Goal: Communication & Community: Answer question/provide support

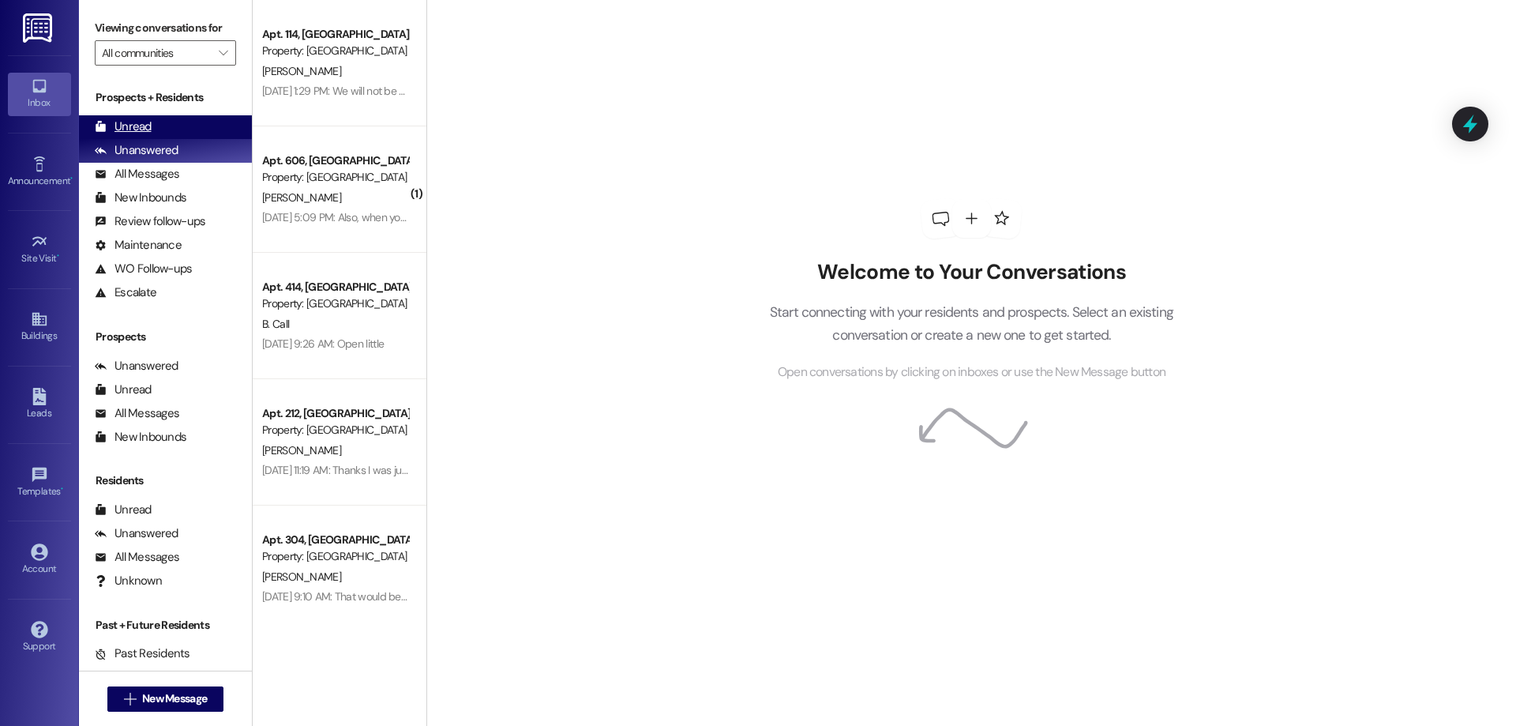
click at [205, 121] on div "Unread (0)" at bounding box center [165, 127] width 173 height 24
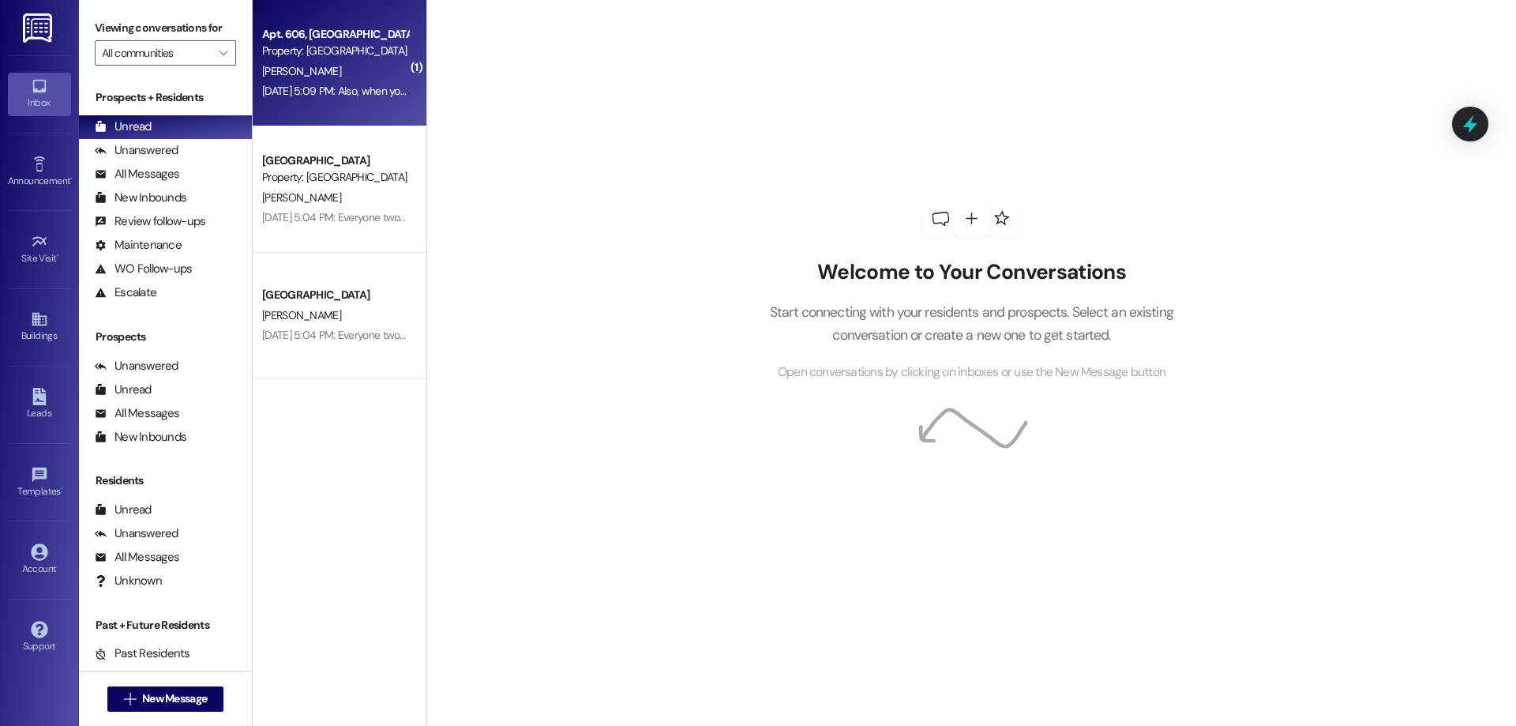
click at [293, 62] on div "[PERSON_NAME]" at bounding box center [335, 72] width 149 height 20
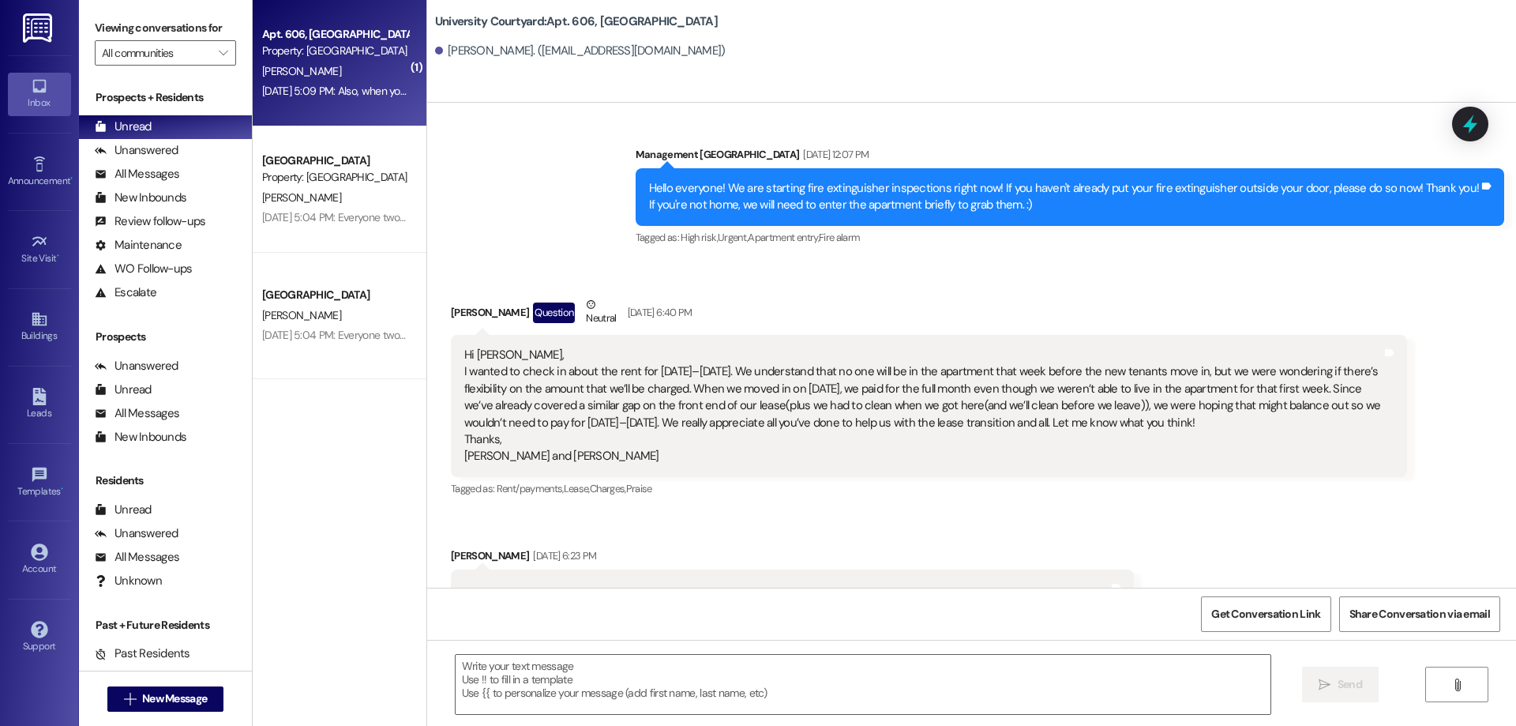
scroll to position [23305, 0]
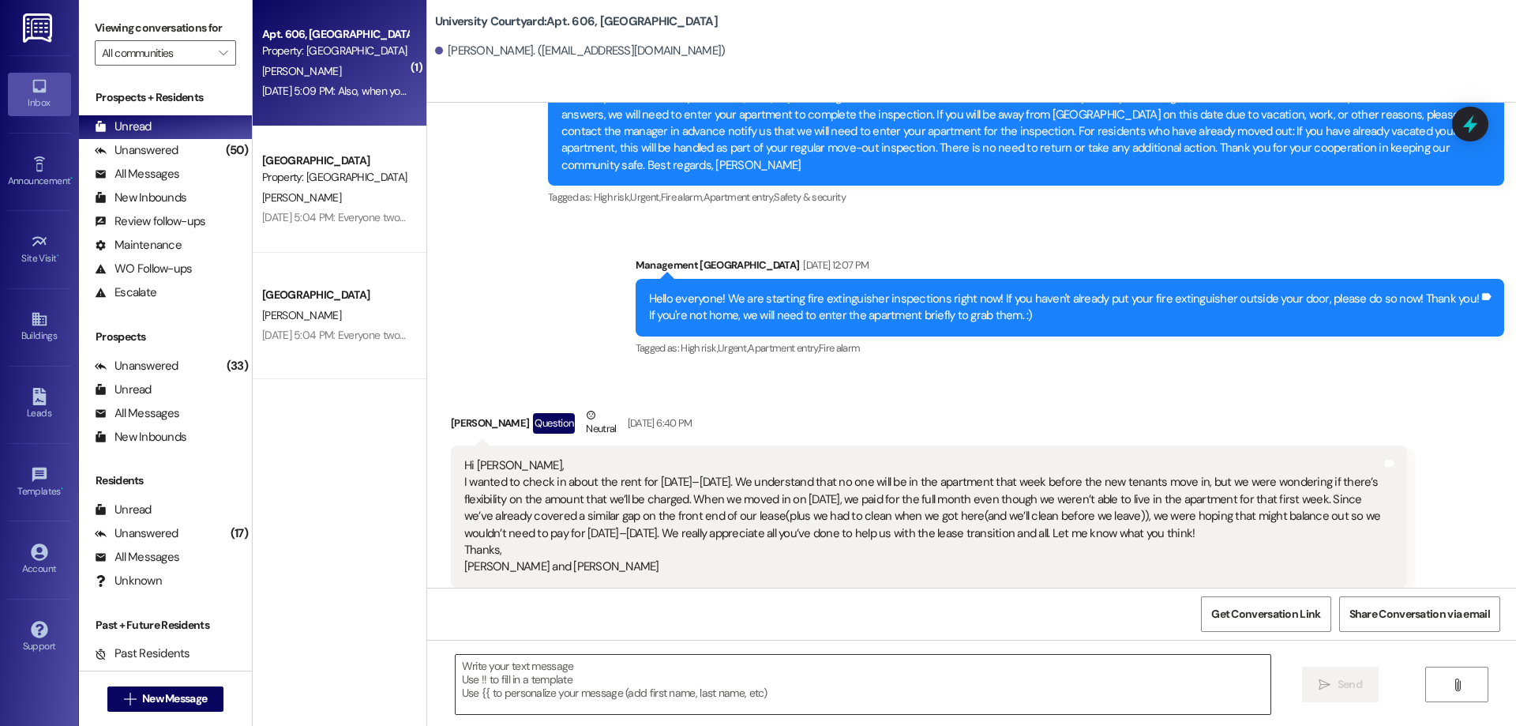
click at [599, 693] on textarea at bounding box center [863, 684] width 815 height 59
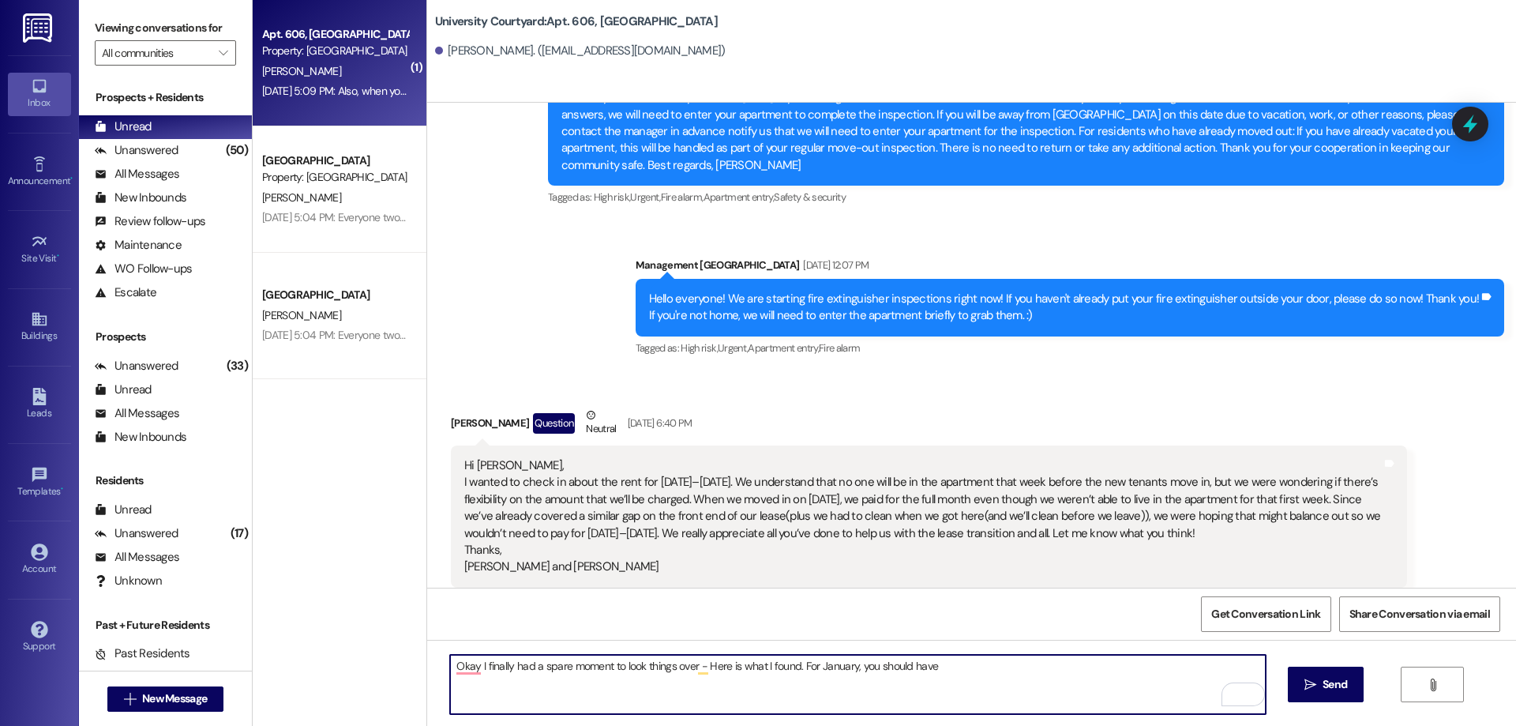
click at [845, 663] on textarea "Okay I finally had a spare moment to look things over - Here is what I found. F…" at bounding box center [857, 684] width 815 height 59
click at [1060, 665] on textarea "Okay I finally had a spare moment to look things over - Here is what I found. F…" at bounding box center [857, 684] width 815 height 59
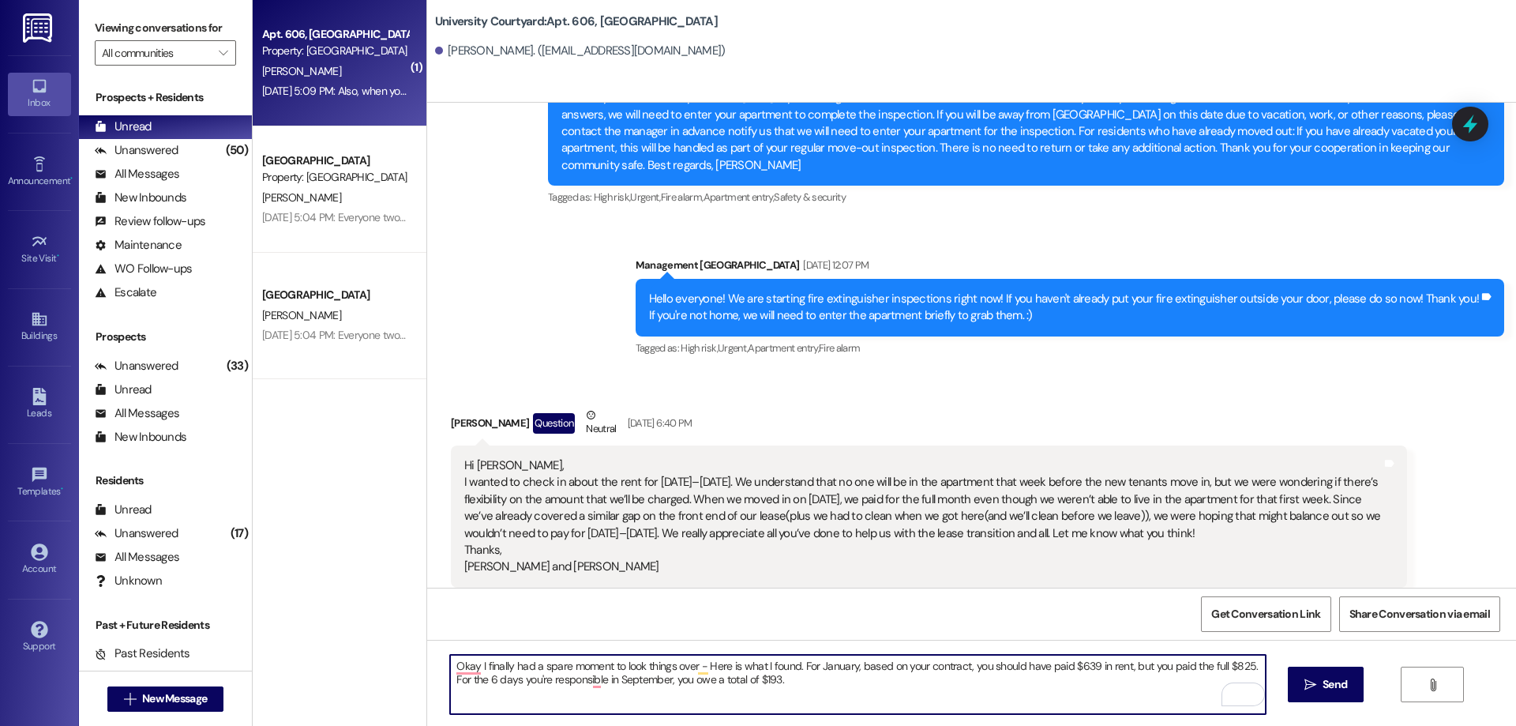
click at [779, 690] on textarea "Okay I finally had a spare moment to look things over - Here is what I found. F…" at bounding box center [857, 684] width 815 height 59
click at [1240, 664] on textarea "Okay I finally had a spare moment to look things over - Here is what I found. F…" at bounding box center [857, 684] width 815 height 59
click at [936, 682] on textarea "Okay I finally had a spare moment to look things over - Here is what I found. F…" at bounding box center [857, 684] width 815 height 59
click at [1106, 676] on textarea "Okay I finally had a spare moment to look things over - Here is what I found. F…" at bounding box center [857, 684] width 815 height 59
click at [1111, 674] on textarea "Okay I finally had a spare moment to look things over - Here is what I found. F…" at bounding box center [857, 684] width 815 height 59
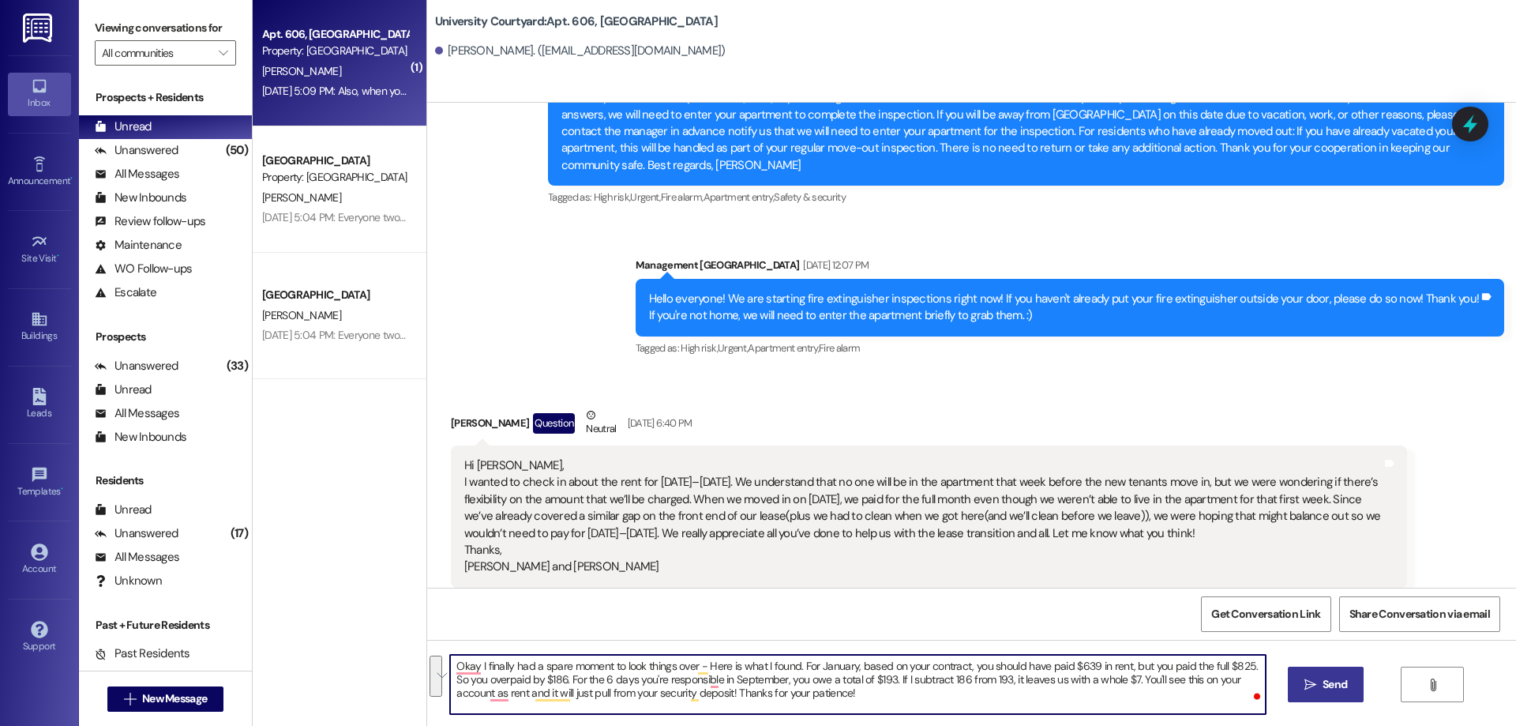
type textarea "Okay I finally had a spare moment to look things over - Here is what I found. F…"
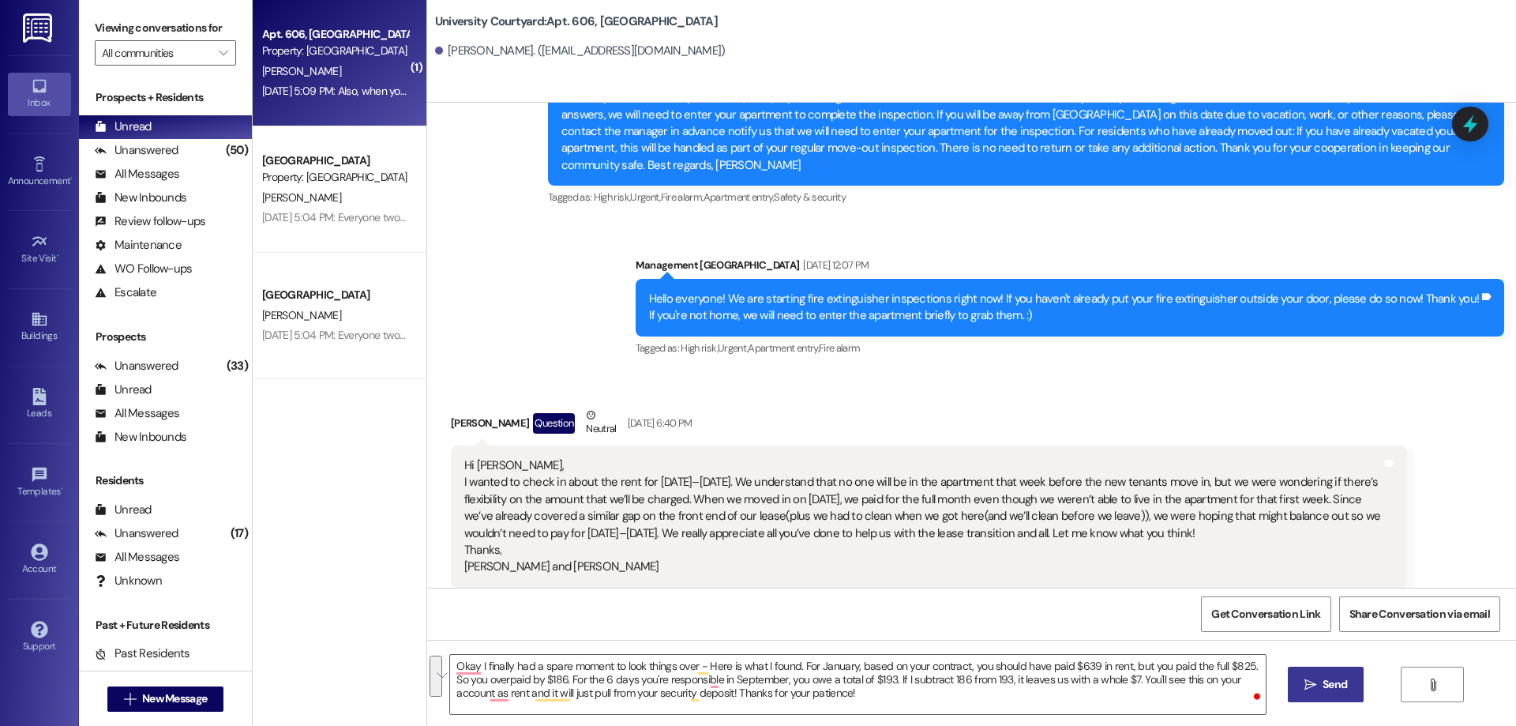
click at [1294, 693] on button " Send" at bounding box center [1326, 685] width 77 height 36
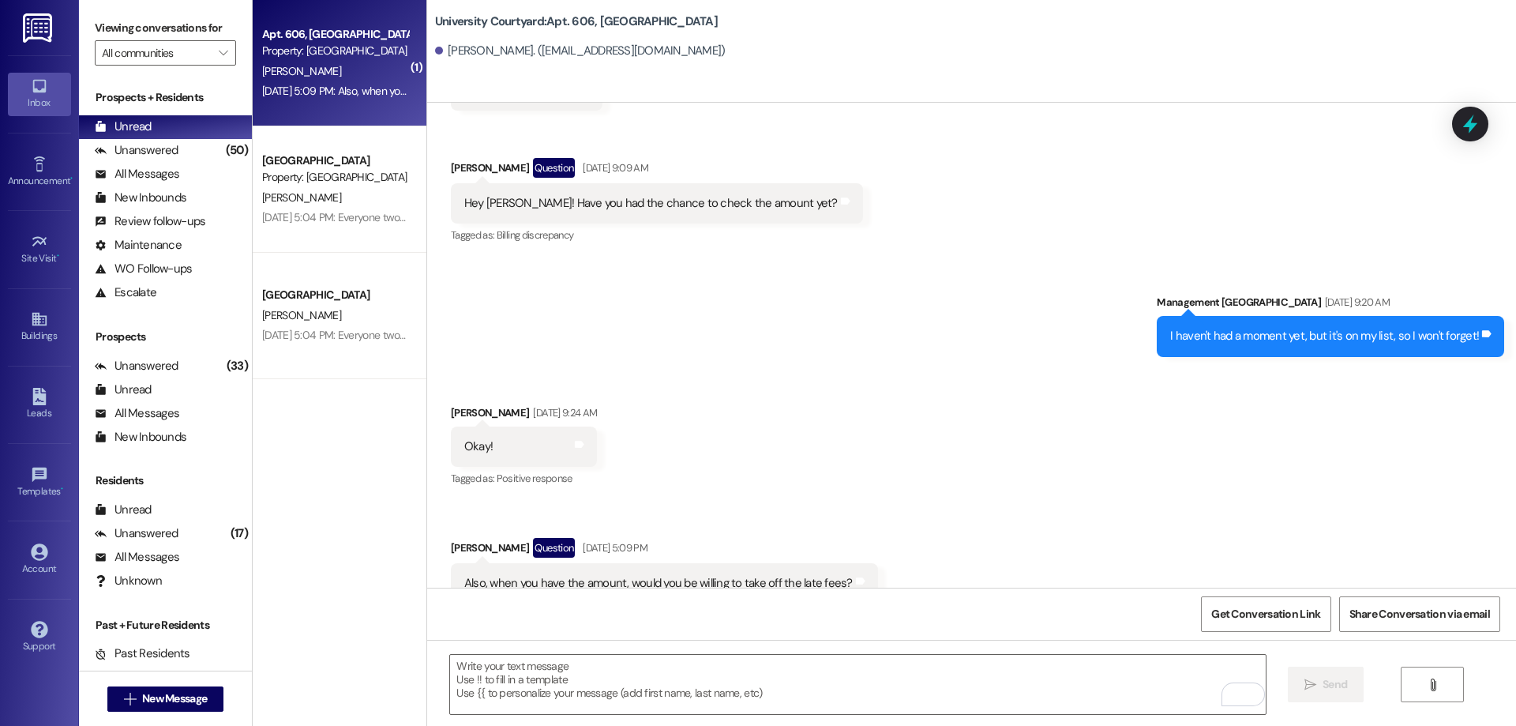
scroll to position [25581, 0]
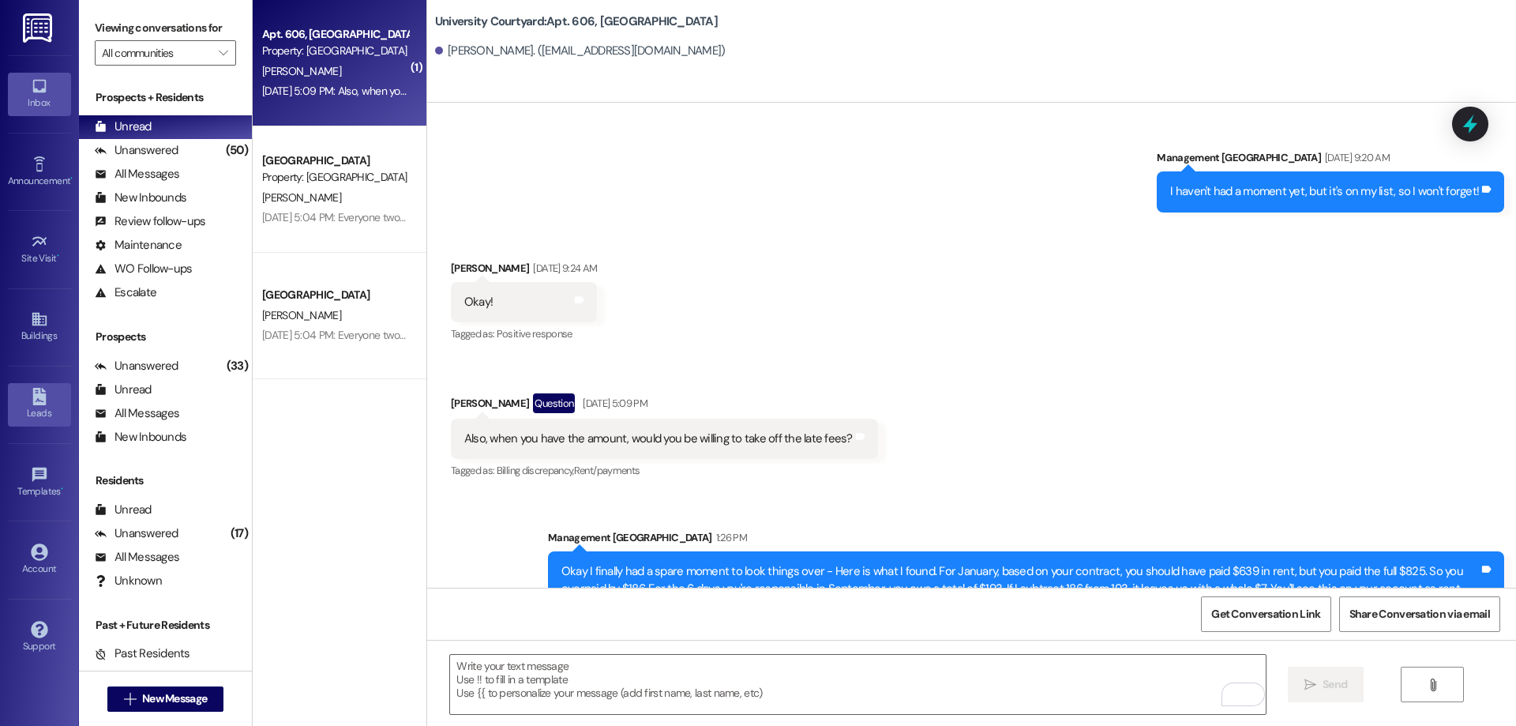
click at [31, 416] on div "Leads" at bounding box center [39, 413] width 79 height 16
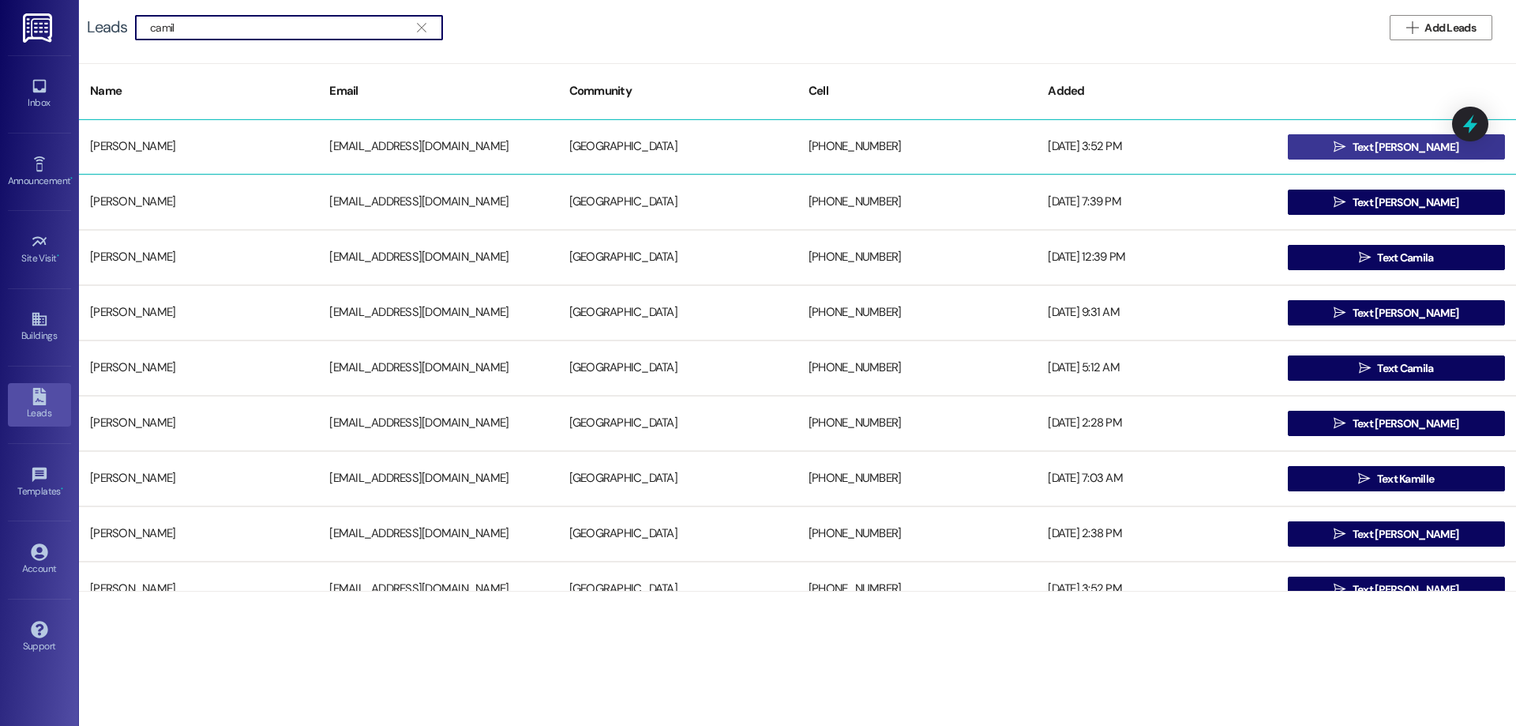
type input "camil"
click at [1374, 136] on span " Text Camilla" at bounding box center [1396, 147] width 131 height 24
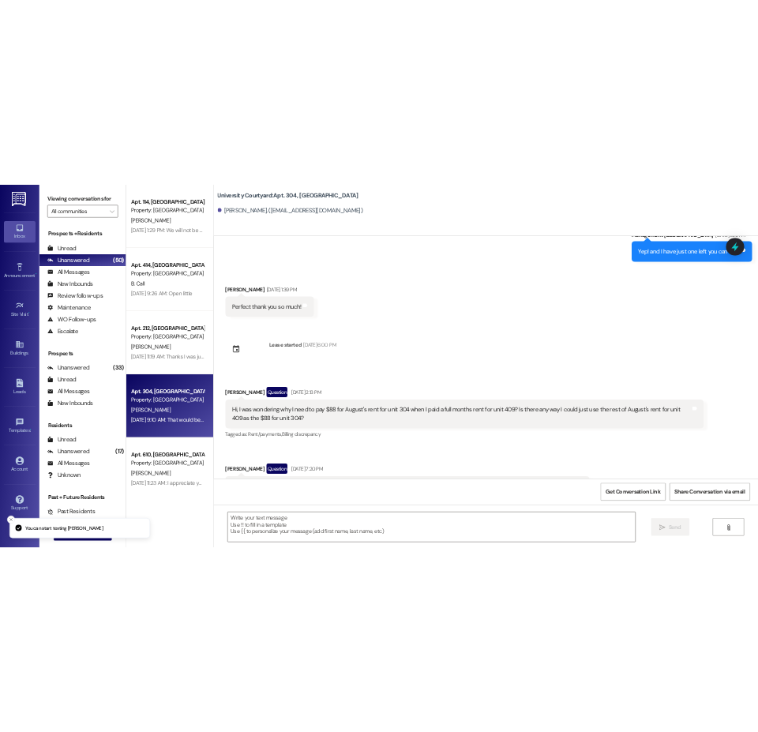
scroll to position [16199, 0]
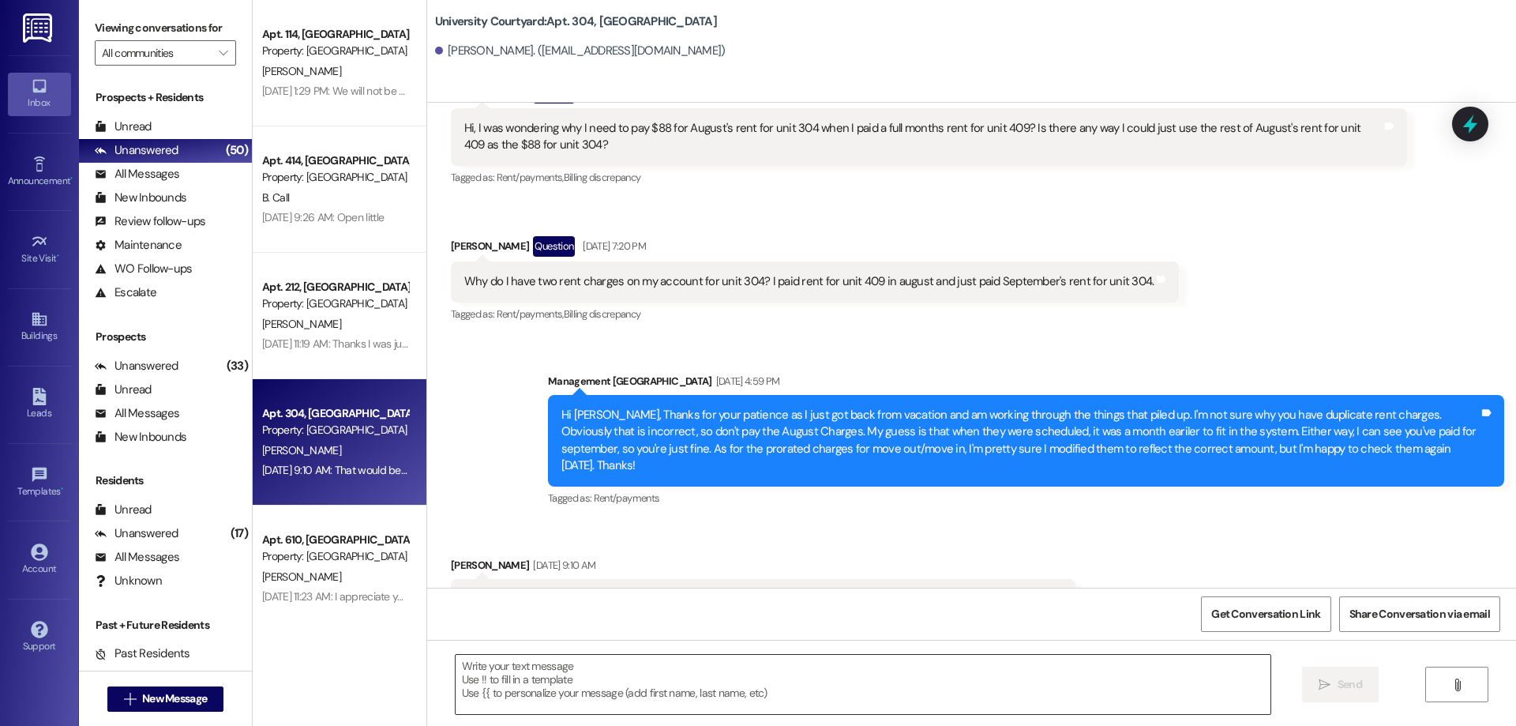
click at [685, 683] on textarea at bounding box center [863, 684] width 815 height 59
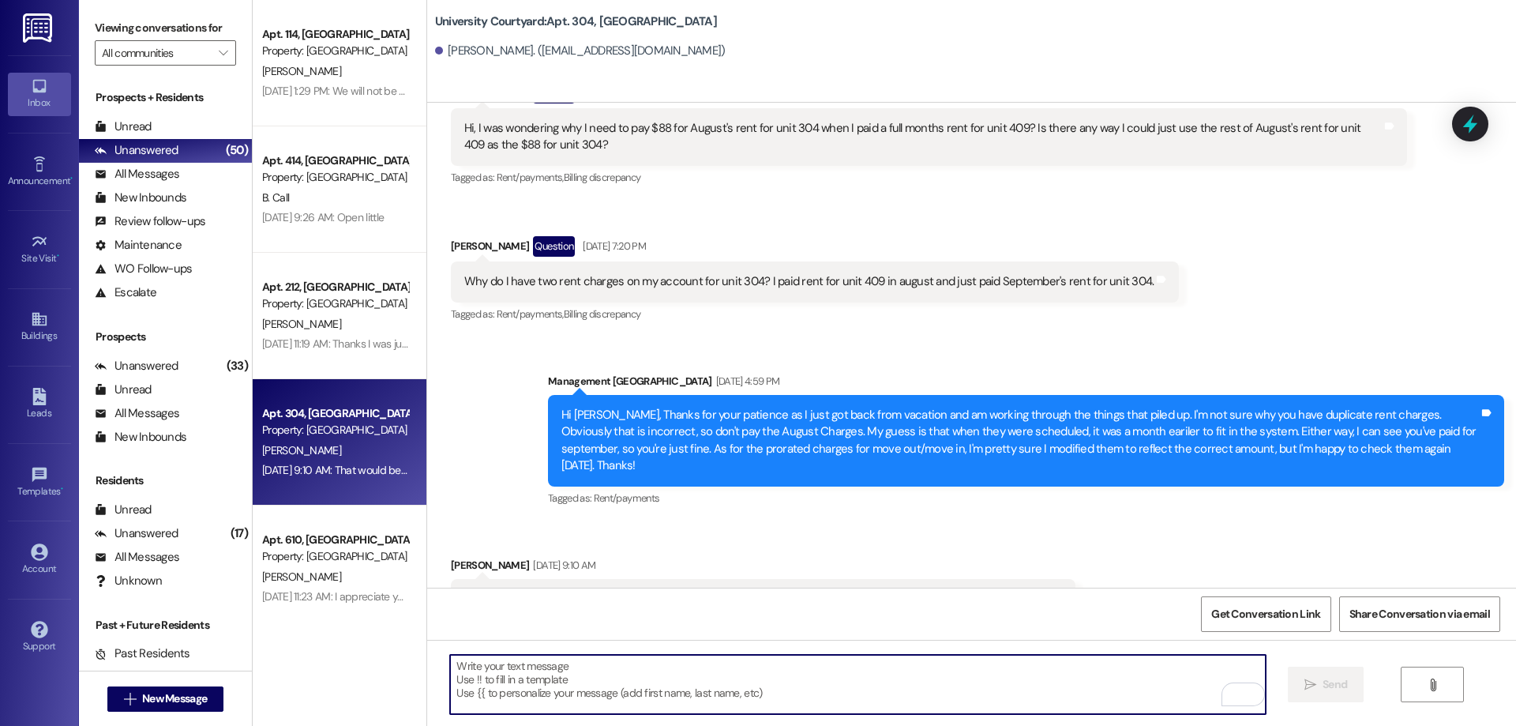
type textarea "h"
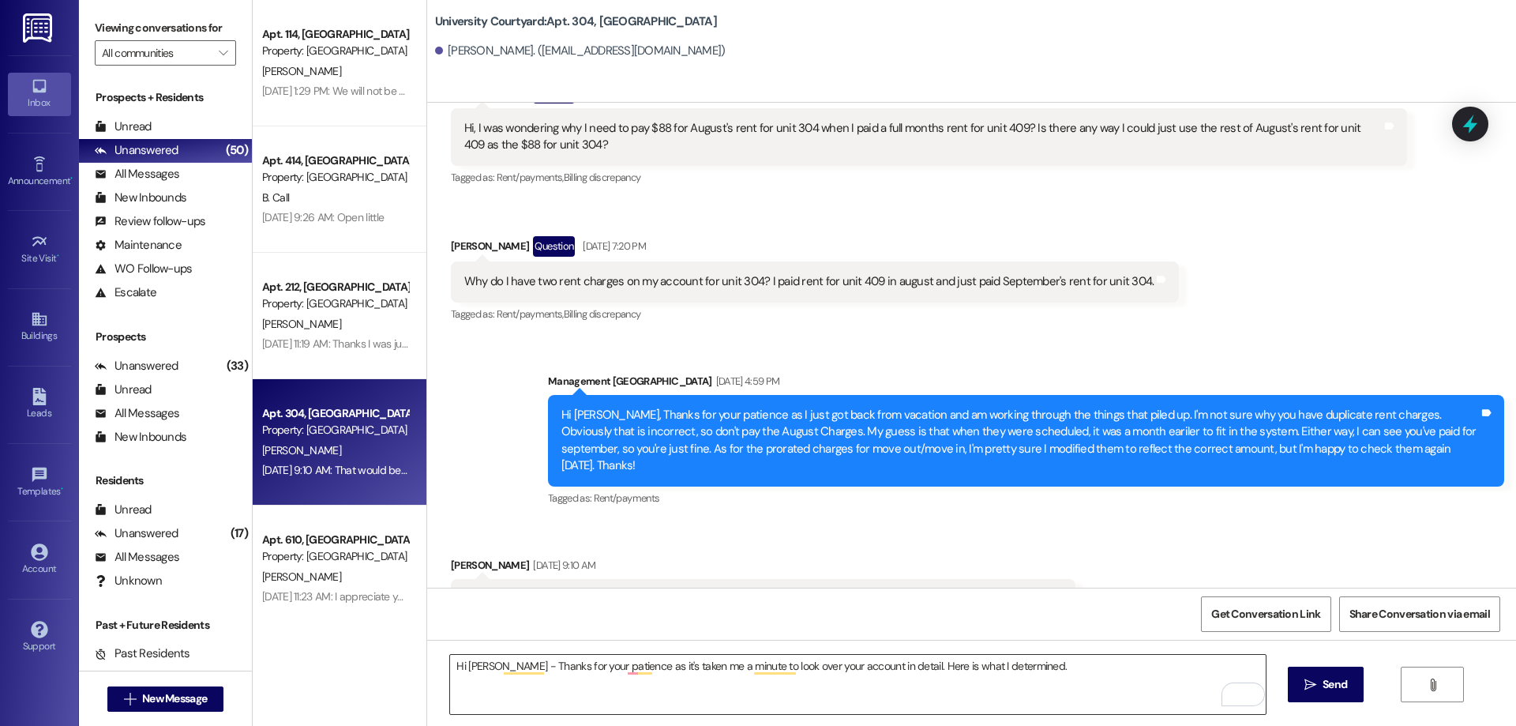
click at [1066, 666] on textarea "Hi Camilla - Thanks for your patience as it's taken me a minute to look over yo…" at bounding box center [857, 684] width 815 height 59
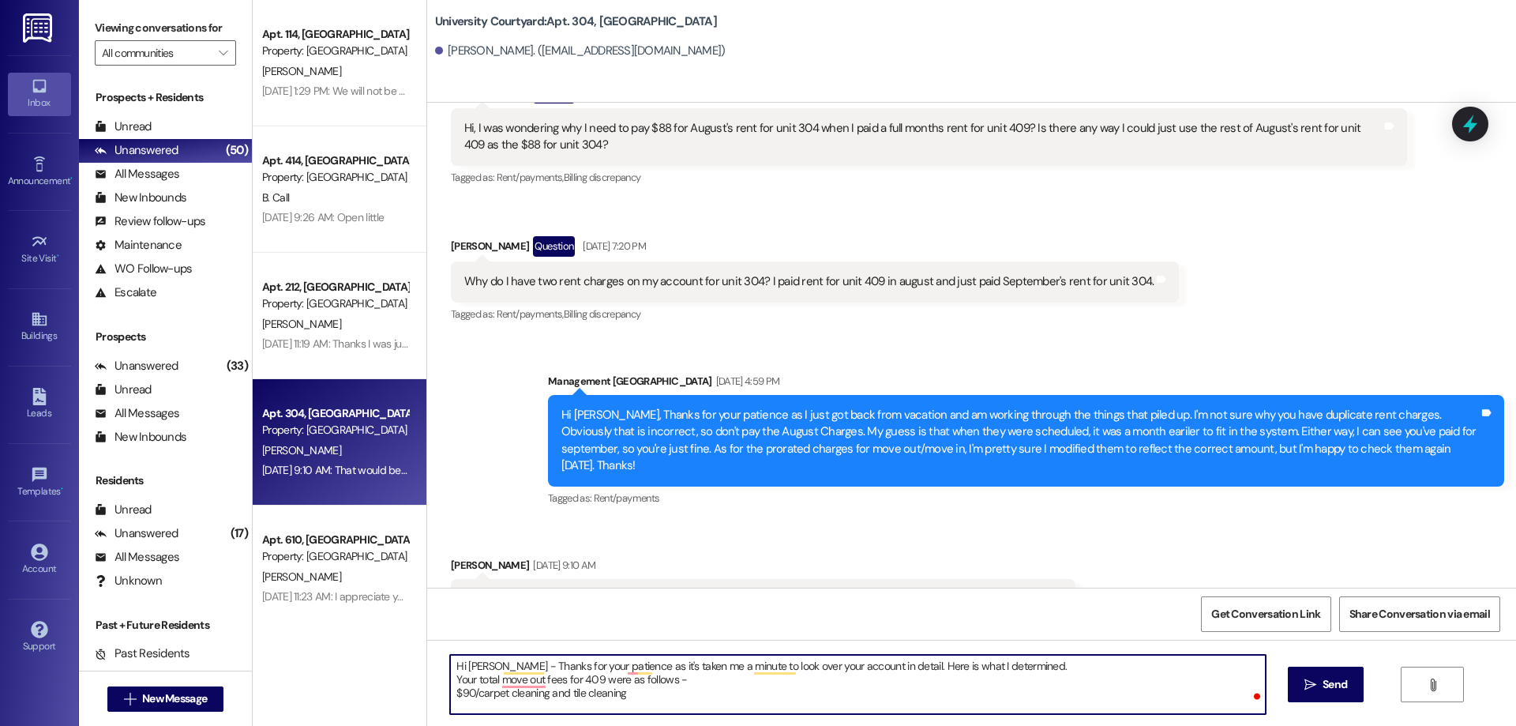
type textarea "Hi Camilla - Thanks for your patience as it's taken me a minute to look over yo…"
